Goal: Task Accomplishment & Management: Use online tool/utility

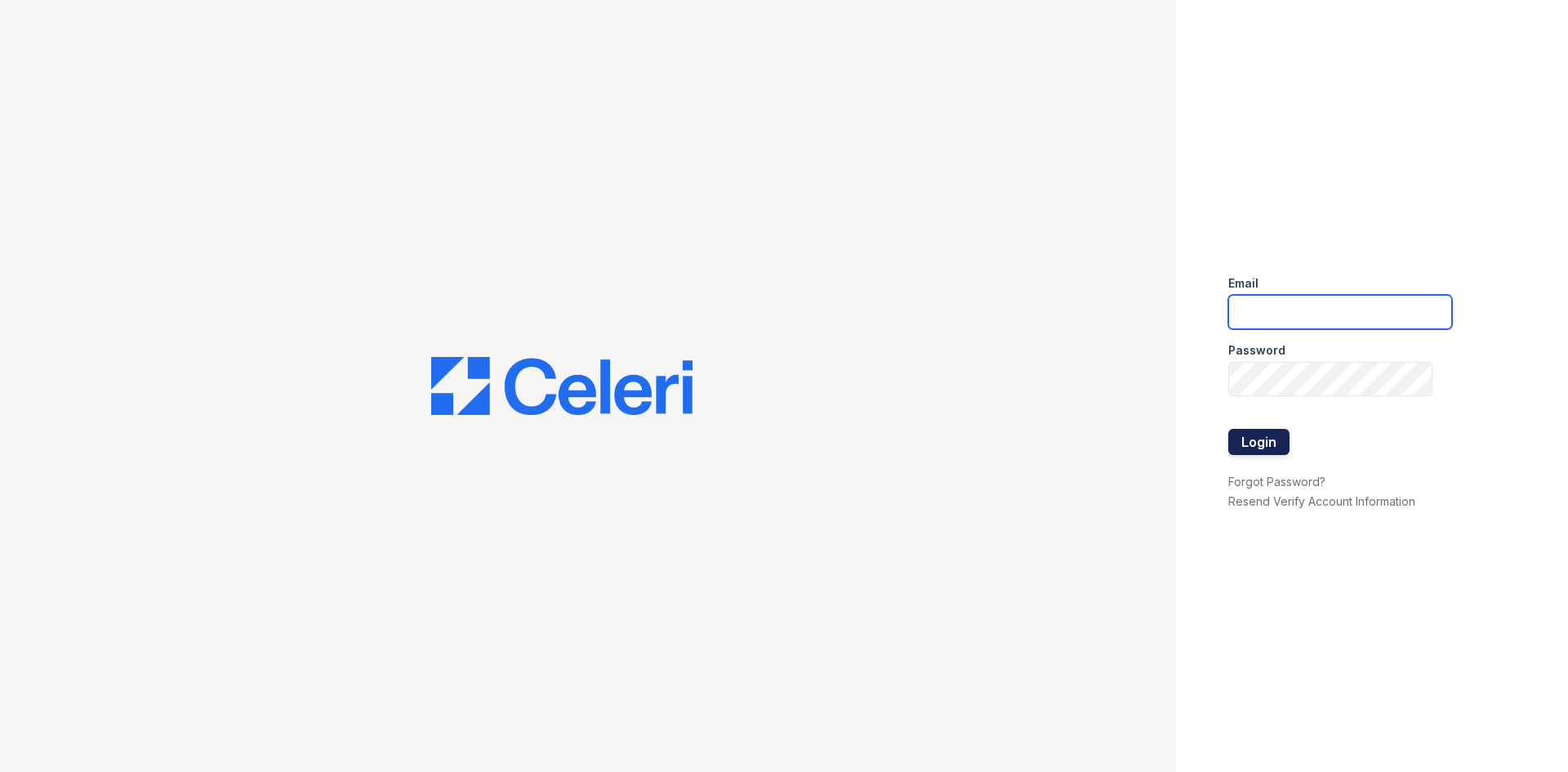
type input "[EMAIL_ADDRESS][DOMAIN_NAME]"
click at [1247, 437] on button "Login" at bounding box center [1259, 442] width 61 height 26
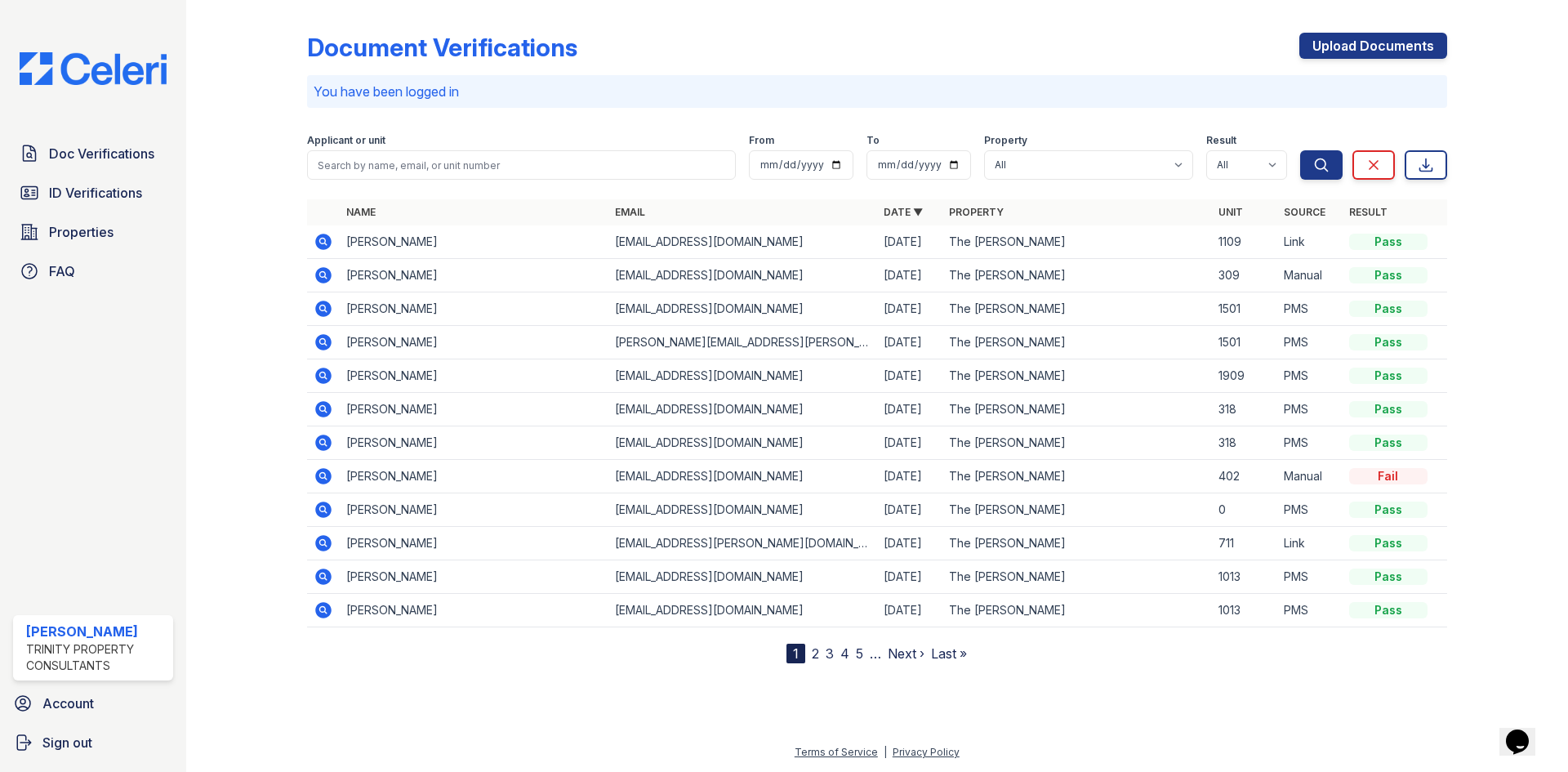
click at [322, 243] on icon at bounding box center [324, 241] width 19 height 19
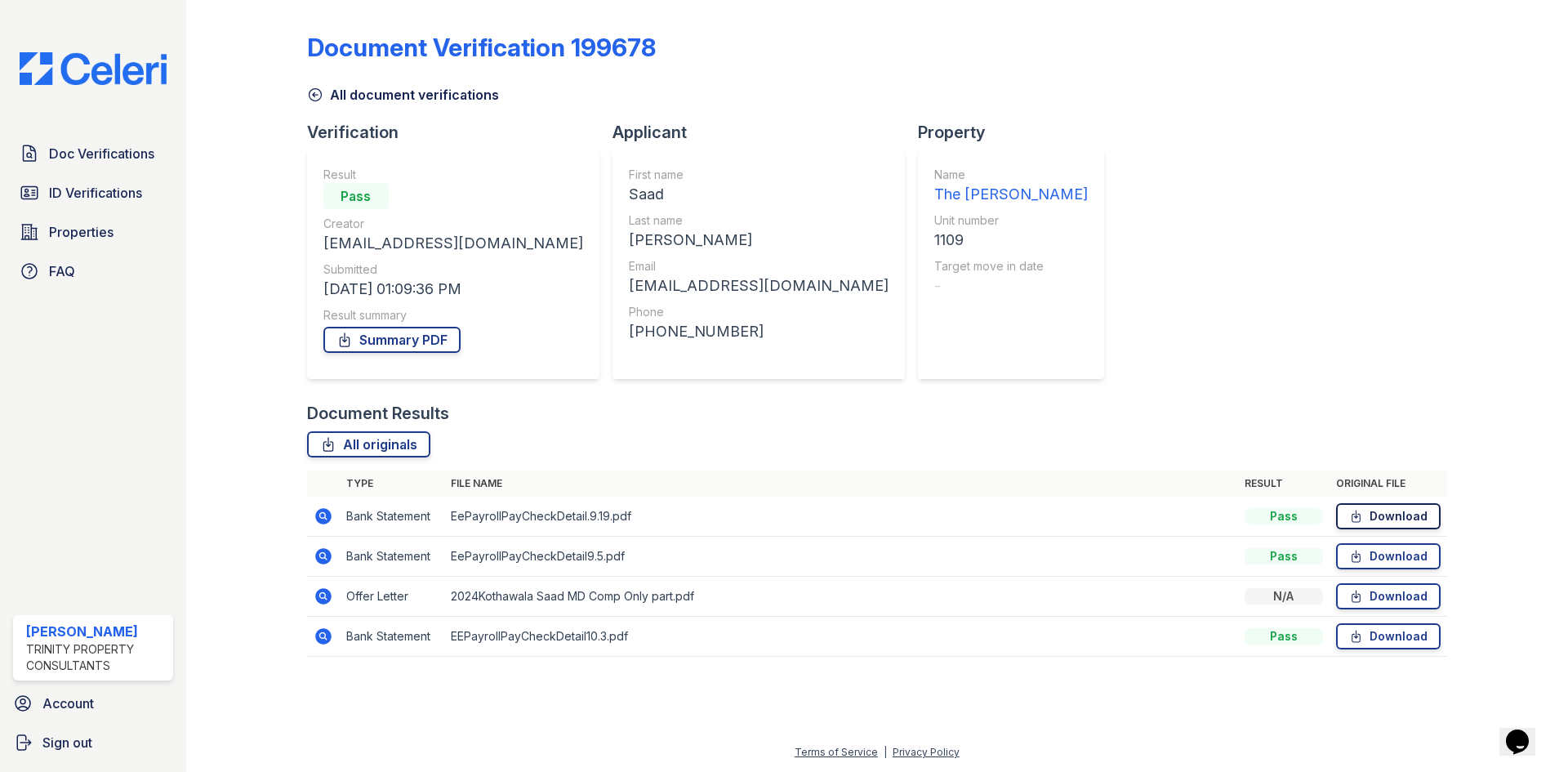
click at [1372, 520] on link "Download" at bounding box center [1388, 515] width 104 height 26
click at [76, 194] on span "ID Verifications" at bounding box center [95, 193] width 93 height 19
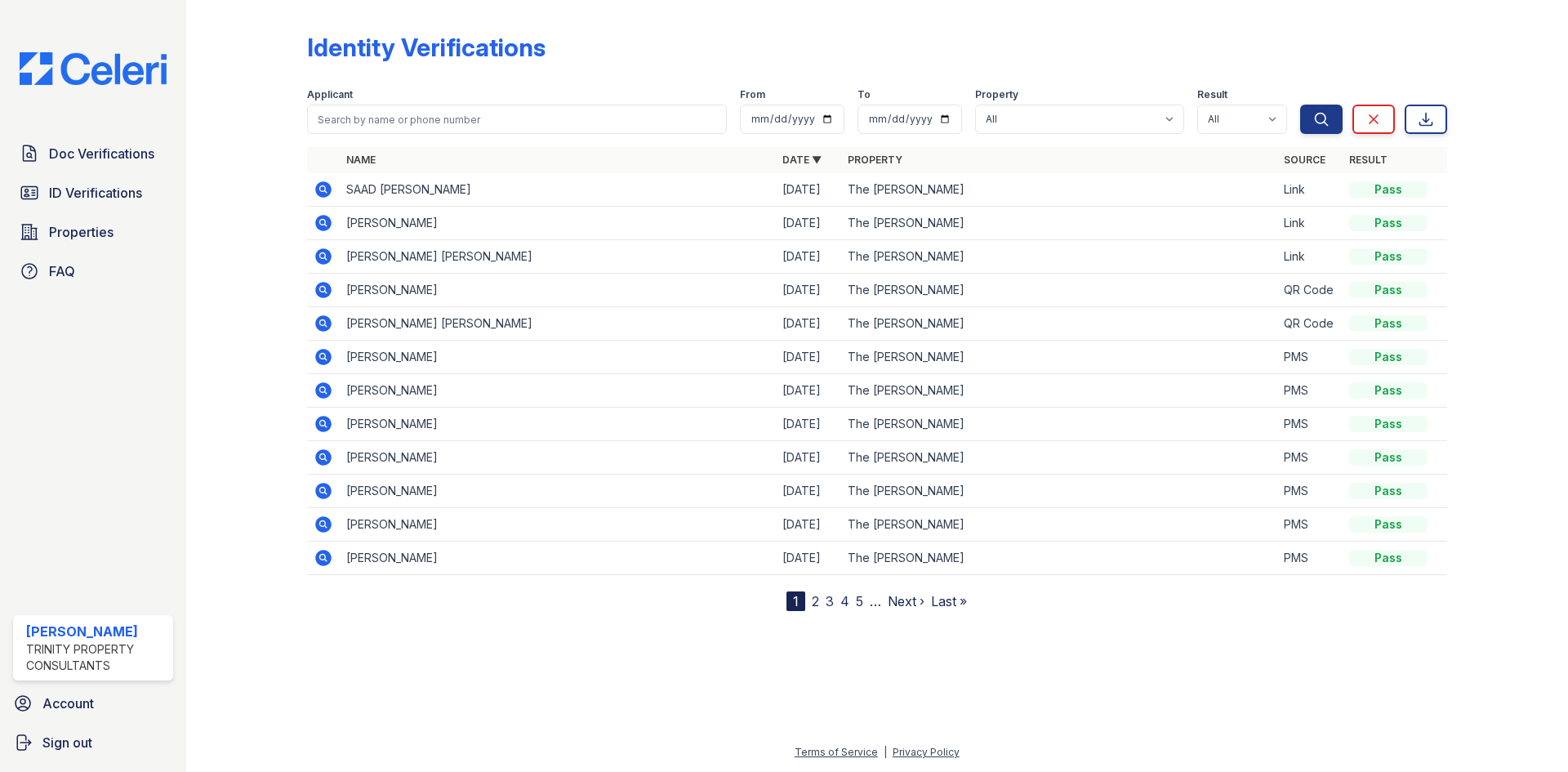
click at [323, 187] on icon at bounding box center [322, 188] width 4 height 4
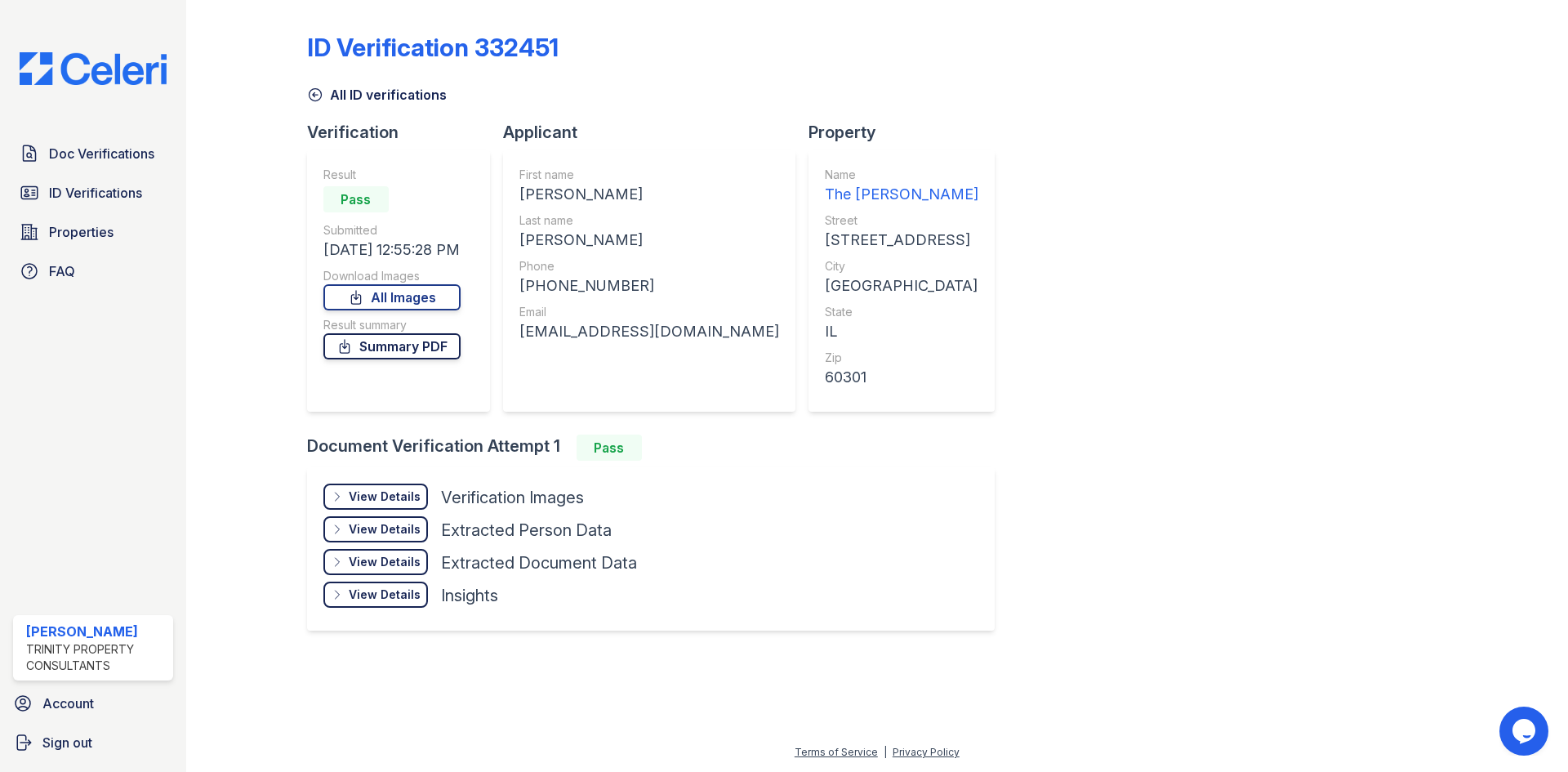
click at [399, 352] on link "Summary PDF" at bounding box center [392, 346] width 137 height 26
click at [367, 503] on div "View Details" at bounding box center [384, 496] width 72 height 16
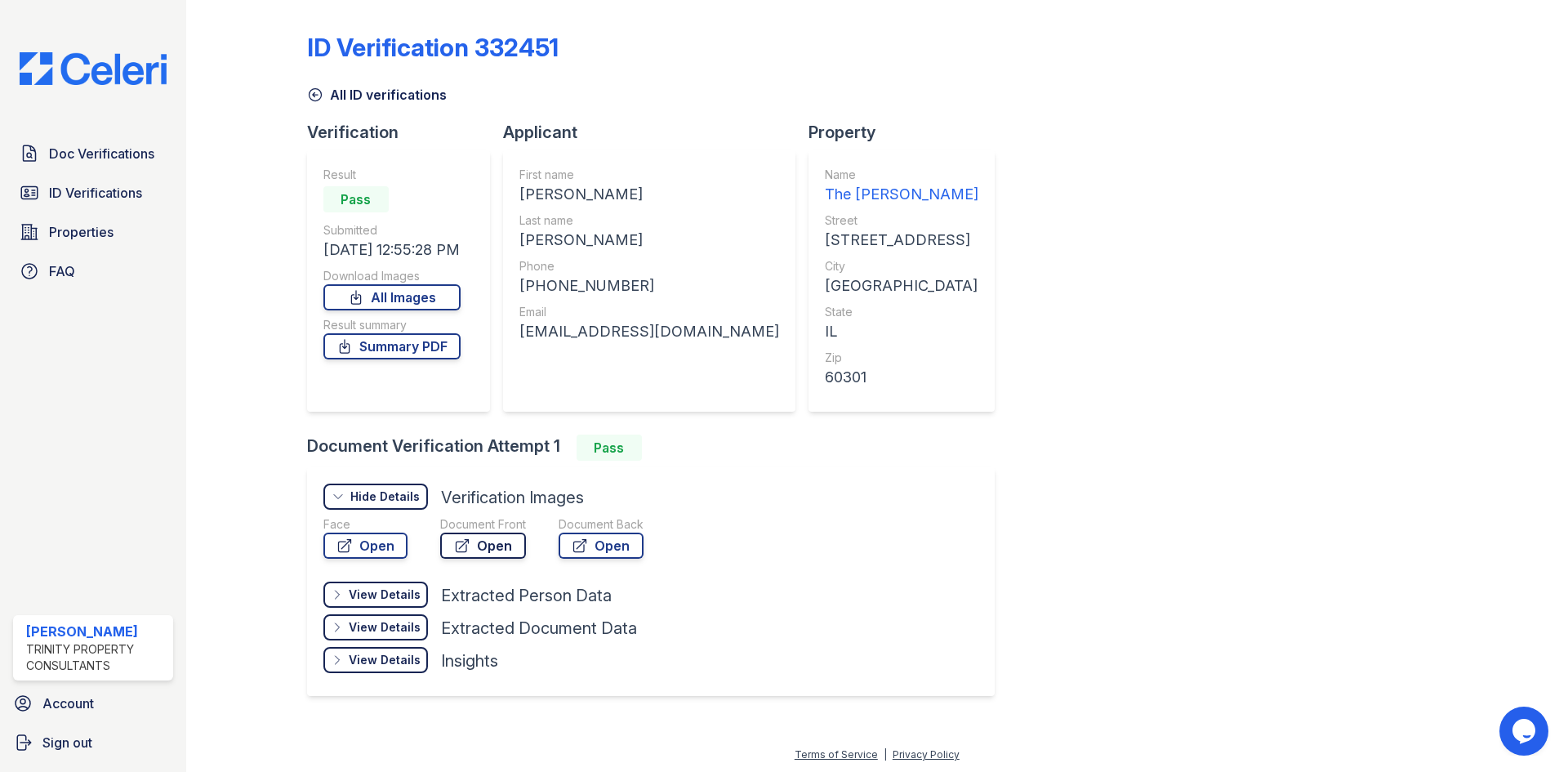
click at [471, 550] on link "Open" at bounding box center [483, 545] width 86 height 26
click at [604, 548] on link "Open" at bounding box center [600, 545] width 85 height 26
click at [98, 192] on span "ID Verifications" at bounding box center [95, 193] width 93 height 19
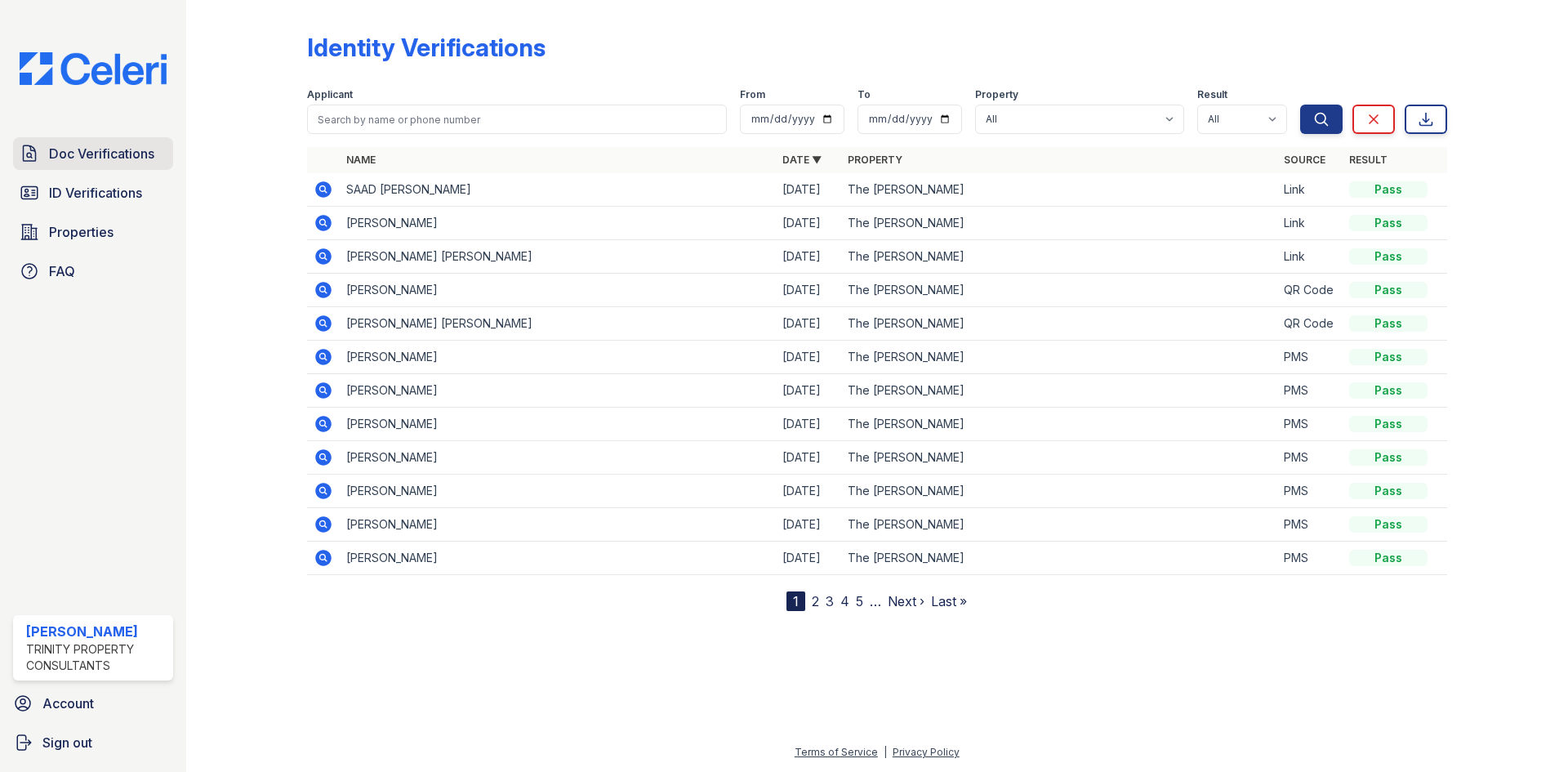
click at [86, 152] on span "Doc Verifications" at bounding box center [101, 153] width 105 height 19
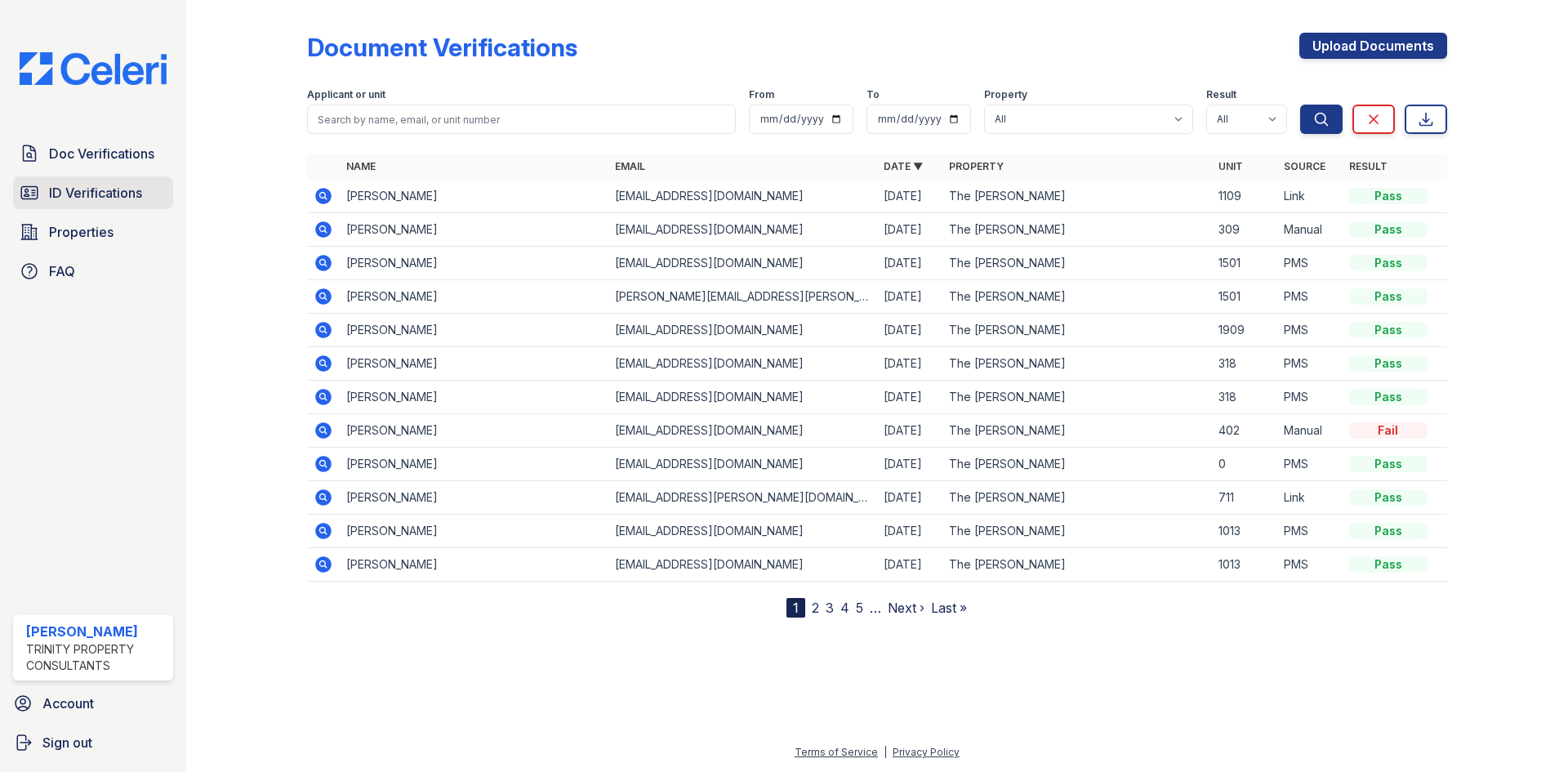
click at [98, 197] on span "ID Verifications" at bounding box center [95, 193] width 93 height 19
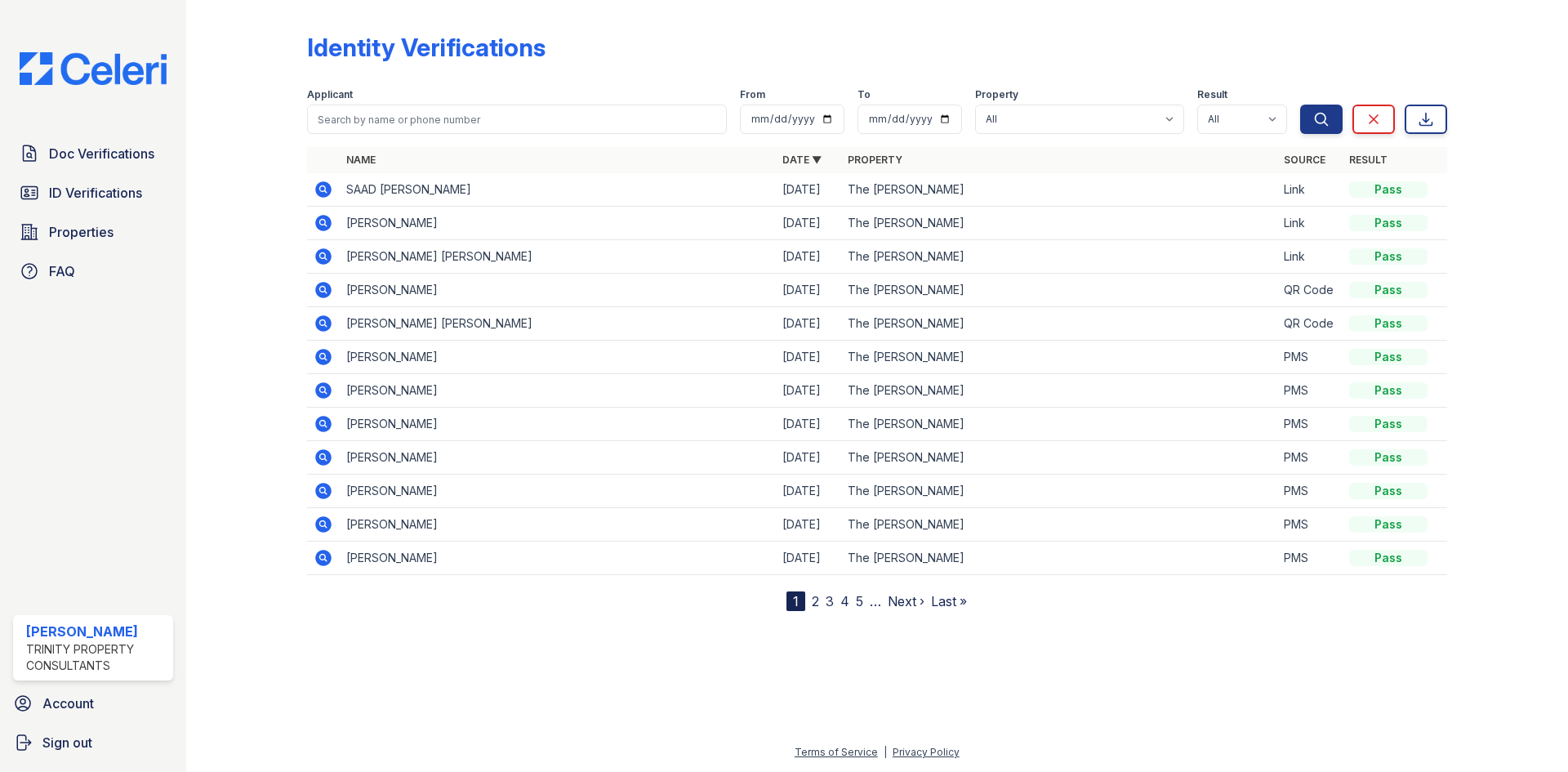
click at [319, 186] on icon at bounding box center [323, 189] width 16 height 16
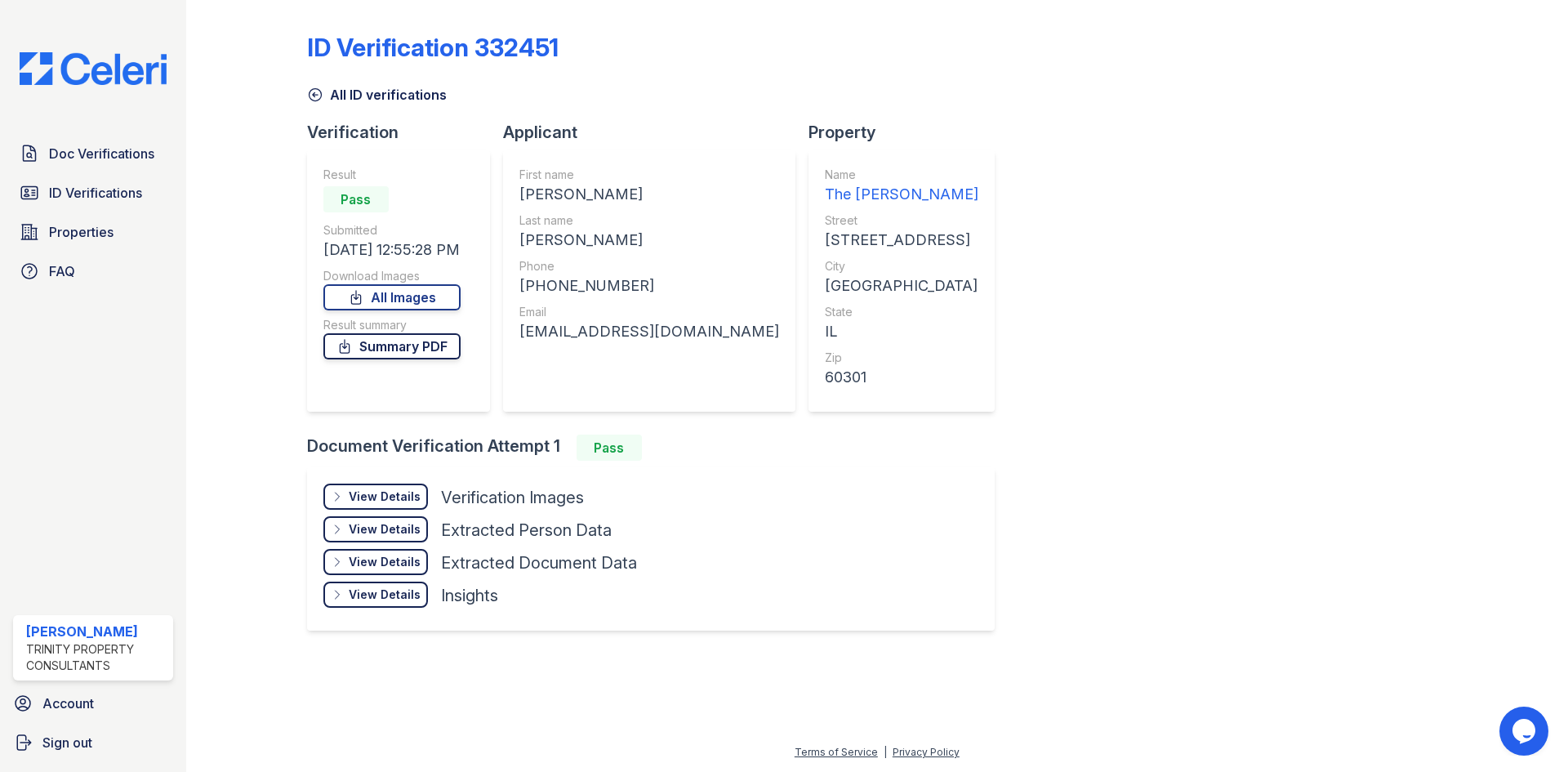
click at [395, 347] on link "Summary PDF" at bounding box center [392, 346] width 137 height 26
click at [86, 190] on span "ID Verifications" at bounding box center [95, 193] width 93 height 19
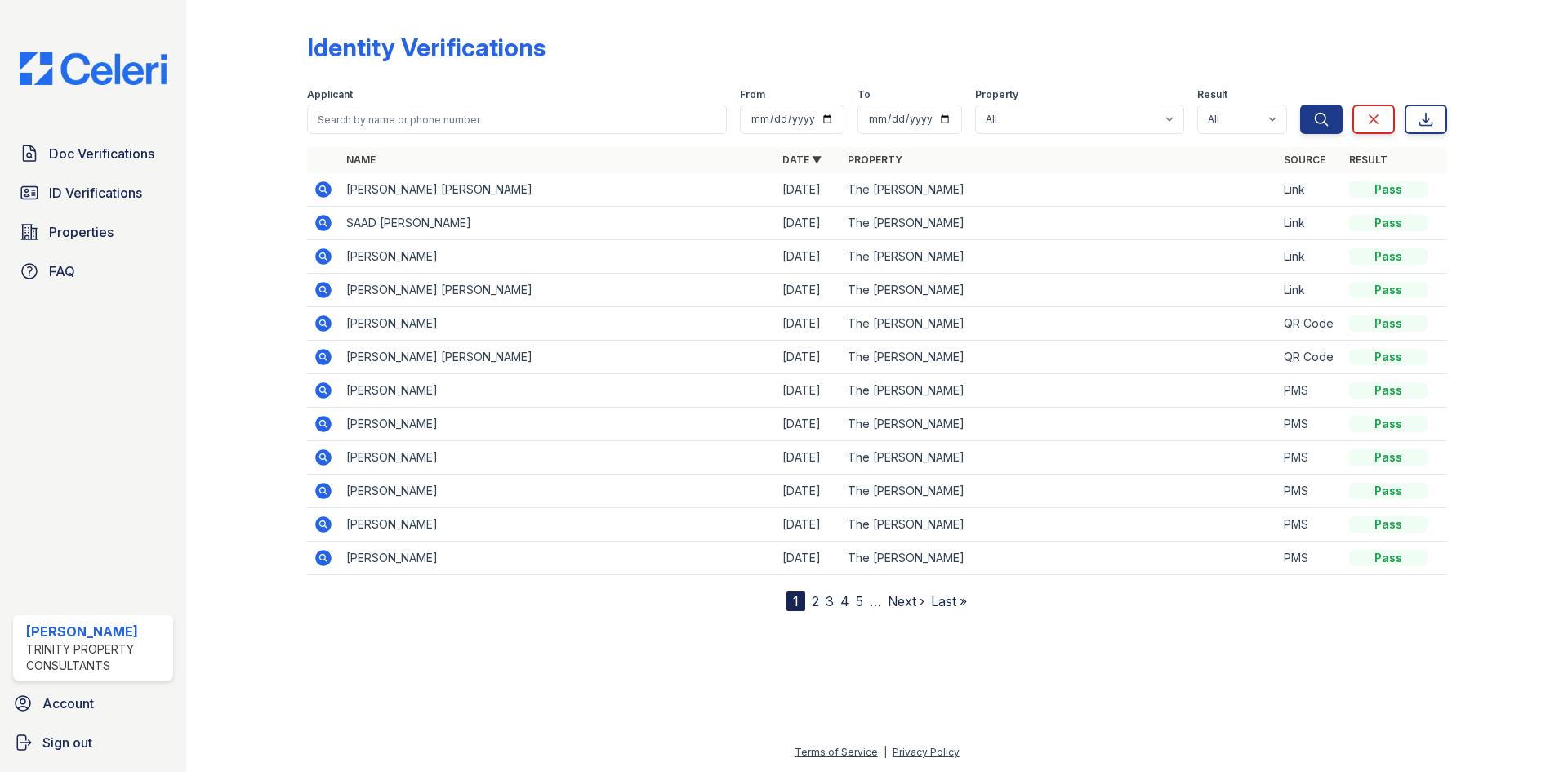
click at [322, 193] on icon at bounding box center [323, 189] width 16 height 16
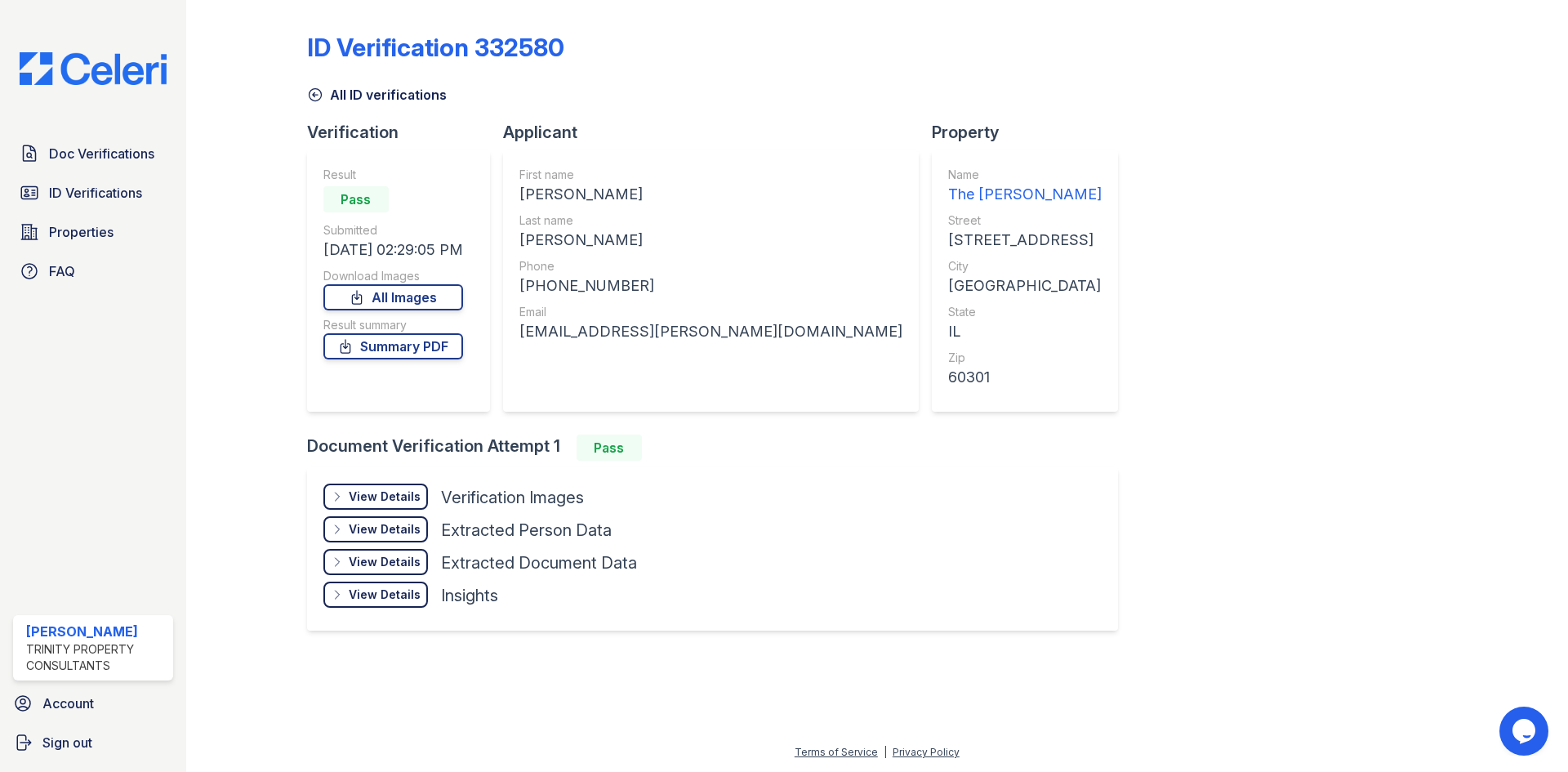
click at [384, 497] on div "View Details" at bounding box center [384, 496] width 72 height 16
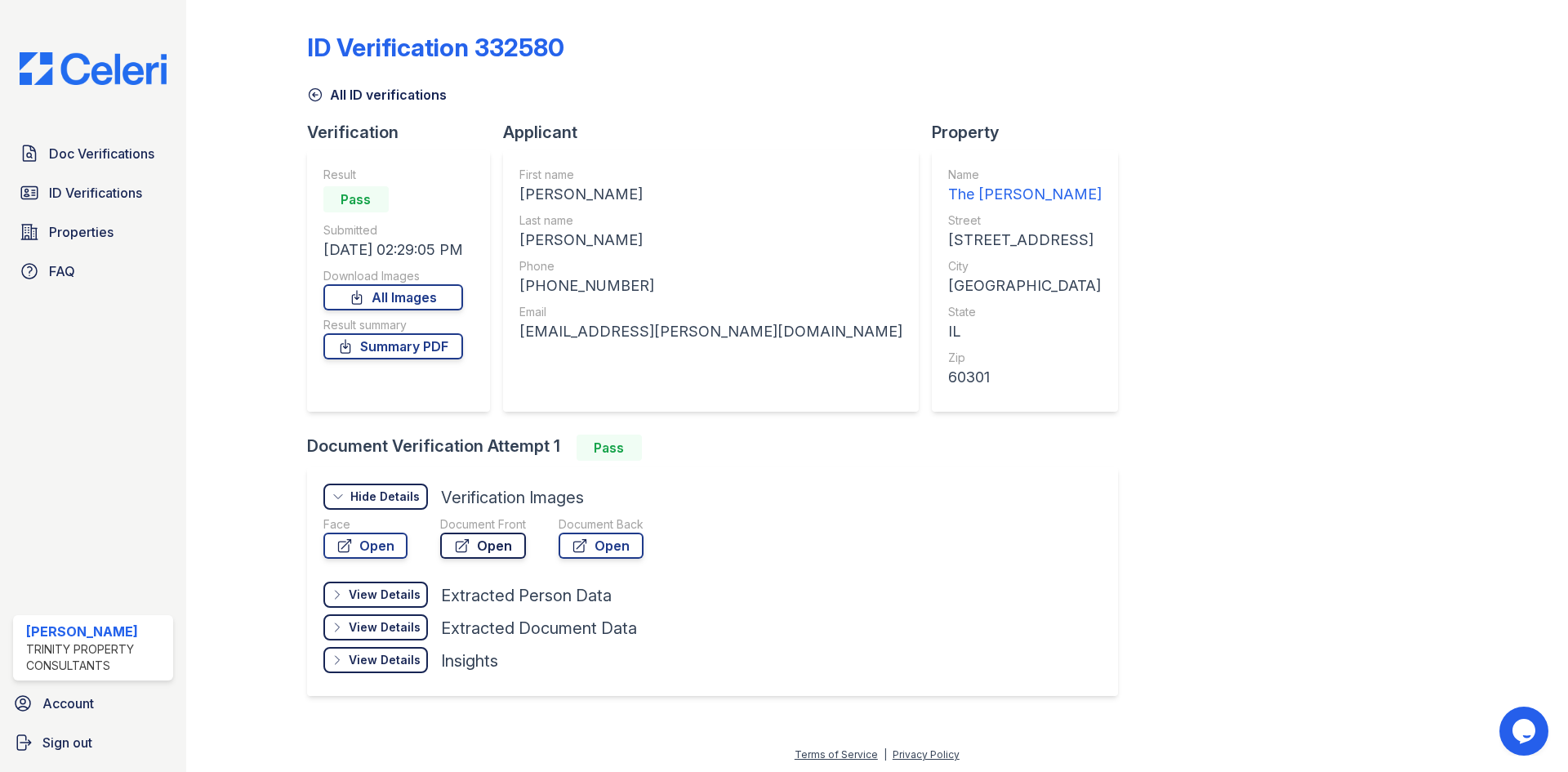
click at [477, 548] on link "Open" at bounding box center [483, 545] width 86 height 26
click at [585, 548] on icon at bounding box center [579, 545] width 16 height 16
